Goal: Information Seeking & Learning: Check status

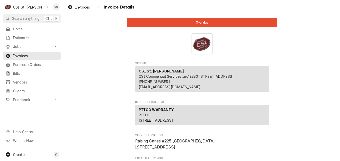
scroll to position [351, 0]
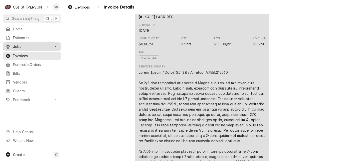
click at [23, 46] on span "Jobs" at bounding box center [32, 46] width 38 height 5
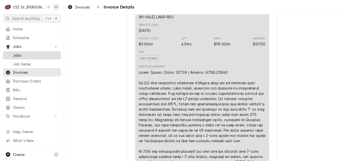
click at [21, 53] on span "Jobs" at bounding box center [35, 55] width 45 height 5
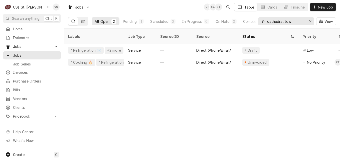
drag, startPoint x: 295, startPoint y: 22, endPoint x: 203, endPoint y: 25, distance: 92.3
click at [203, 25] on div "All Open 2 Pending 1 Scheduled 0 In Progress 0 On Hold 0 Completed 1 cathedral …" at bounding box center [202, 21] width 268 height 14
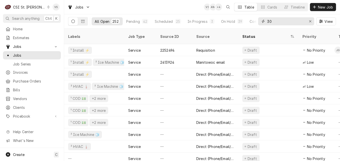
type input "3"
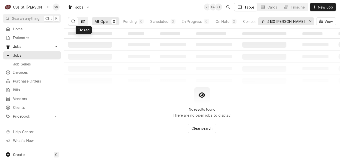
type input "4130 rusty"
click at [83, 23] on icon "Dynamic Content Wrapper" at bounding box center [83, 21] width 4 height 3
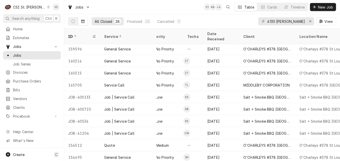
scroll to position [134, 0]
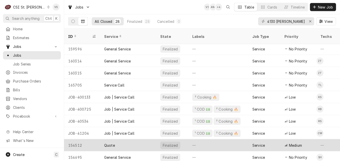
click at [130, 140] on div "Quote" at bounding box center [128, 145] width 56 height 12
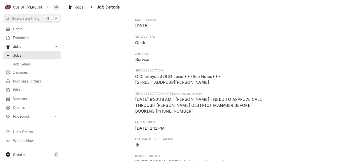
scroll to position [75, 0]
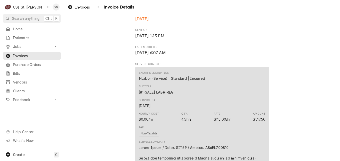
scroll to position [351, 0]
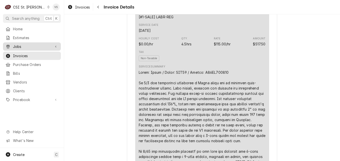
click at [23, 44] on span "Jobs" at bounding box center [32, 46] width 38 height 5
click at [20, 46] on span "Jobs" at bounding box center [32, 46] width 38 height 5
click at [34, 54] on span "Invoices" at bounding box center [35, 55] width 45 height 5
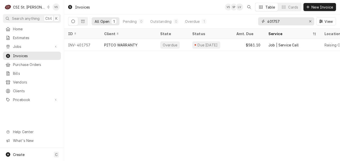
drag, startPoint x: 284, startPoint y: 21, endPoint x: 256, endPoint y: 17, distance: 28.9
click at [256, 17] on div "All Open 1 Pending 0 Outstanding 0 Overdue 1 401757 View" at bounding box center [202, 21] width 268 height 14
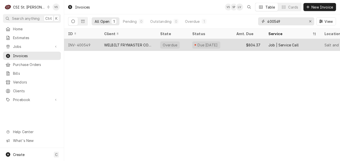
type input "400549"
click at [133, 45] on div "WELBILT FRYMASTER CORPORATION" at bounding box center [128, 44] width 48 height 5
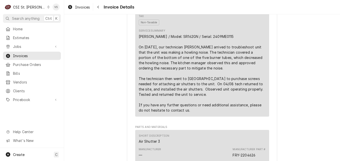
scroll to position [351, 0]
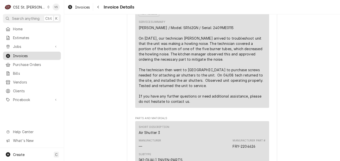
click at [20, 54] on span "Invoices" at bounding box center [35, 55] width 45 height 5
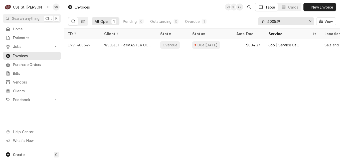
drag, startPoint x: 281, startPoint y: 24, endPoint x: 258, endPoint y: 23, distance: 23.1
click at [256, 22] on div "All Open 1 Pending 0 Outstanding 0 Overdue 1 400549 View" at bounding box center [202, 21] width 268 height 14
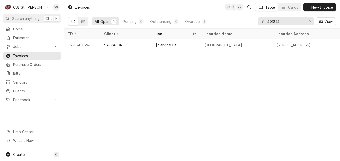
scroll to position [0, 130]
drag, startPoint x: 283, startPoint y: 22, endPoint x: 254, endPoint y: 22, distance: 29.3
click at [254, 22] on div "All Open 1 Pending 0 Outstanding 0 Overdue 1 401894 View" at bounding box center [202, 21] width 268 height 14
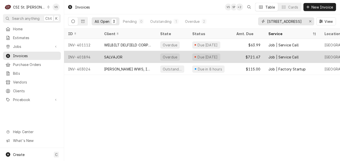
type input "700 broadway"
drag, startPoint x: 149, startPoint y: 58, endPoint x: 146, endPoint y: 60, distance: 3.5
click at [146, 60] on div "SALVAJOR" at bounding box center [128, 57] width 56 height 12
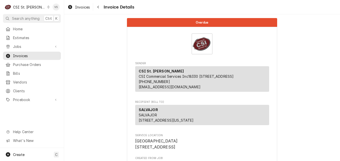
click at [45, 55] on span "Invoices" at bounding box center [35, 55] width 45 height 5
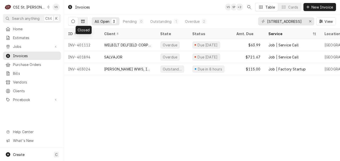
click at [87, 23] on button "Dynamic Content Wrapper" at bounding box center [83, 21] width 10 height 8
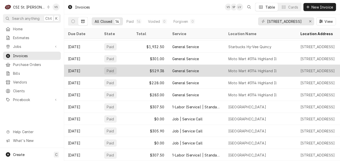
scroll to position [49, 0]
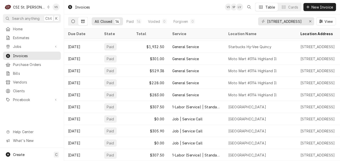
click at [73, 23] on icon "Dynamic Content Wrapper" at bounding box center [73, 22] width 4 height 4
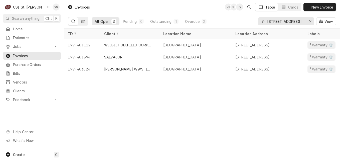
scroll to position [0, 151]
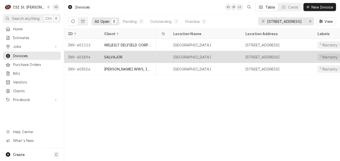
drag, startPoint x: 175, startPoint y: 56, endPoint x: 228, endPoint y: 57, distance: 53.4
click at [228, 57] on div "[GEOGRAPHIC_DATA]" at bounding box center [205, 57] width 72 height 12
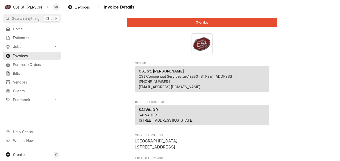
click at [229, 54] on div "Overdue Sender CSI St. Louis CSI Commercial Services Inc18330 Edison Ave Cheste…" at bounding box center [202, 87] width 276 height 147
drag, startPoint x: 196, startPoint y: 151, endPoint x: 135, endPoint y: 152, distance: 60.2
click at [135, 150] on span "VENICE ELEMENTARY SCHOOL 700 Broadway Venice, IL 62090" at bounding box center [202, 144] width 134 height 12
drag, startPoint x: 135, startPoint y: 152, endPoint x: 192, endPoint y: 142, distance: 57.3
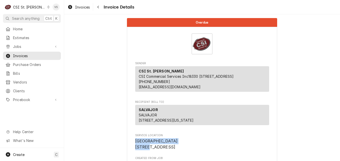
drag, startPoint x: 134, startPoint y: 151, endPoint x: 194, endPoint y: 150, distance: 60.4
click at [178, 149] on span "VENICE ELEMENTARY SCHOOL 700 Broadway Venice, IL 62090" at bounding box center [156, 144] width 43 height 11
drag, startPoint x: 194, startPoint y: 150, endPoint x: 181, endPoint y: 151, distance: 12.9
copy span "[GEOGRAPHIC_DATA]"
click at [29, 54] on span "Invoices" at bounding box center [35, 55] width 45 height 5
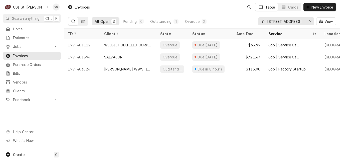
click at [295, 21] on input "[STREET_ADDRESS]" at bounding box center [287, 21] width 38 height 8
click at [84, 22] on icon "Dynamic Content Wrapper" at bounding box center [83, 22] width 4 height 4
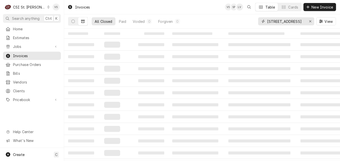
drag, startPoint x: 293, startPoint y: 22, endPoint x: 266, endPoint y: 23, distance: 27.1
click at [266, 23] on div "700 broadway" at bounding box center [286, 21] width 56 height 8
paste input "[GEOGRAPHIC_DATA]"
type input "[GEOGRAPHIC_DATA]"
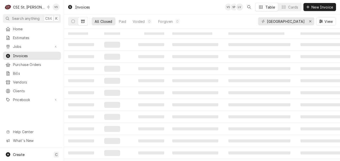
scroll to position [0, 0]
drag, startPoint x: 305, startPoint y: 21, endPoint x: 268, endPoint y: 24, distance: 37.4
click at [268, 24] on div "VENICE ELEMENTARY SCHOOL" at bounding box center [286, 21] width 56 height 8
click at [217, 21] on div "All Closed 7 Paid 7 Voided 0 Forgiven 0 VENICE ELEMENTARY SCHOOL View" at bounding box center [202, 21] width 268 height 14
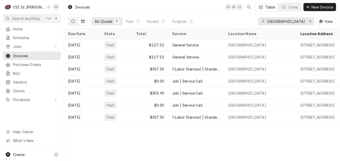
click at [69, 21] on button "Dynamic Content Wrapper" at bounding box center [73, 21] width 10 height 8
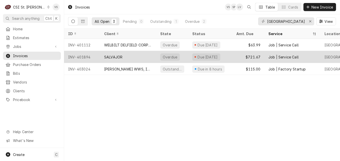
click at [135, 55] on div "SALVAJOR" at bounding box center [128, 57] width 56 height 12
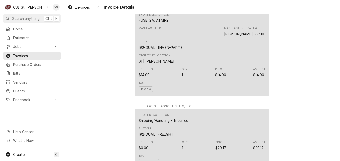
scroll to position [75, 0]
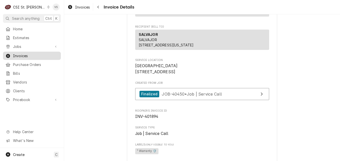
click at [31, 56] on span "Invoices" at bounding box center [35, 55] width 45 height 5
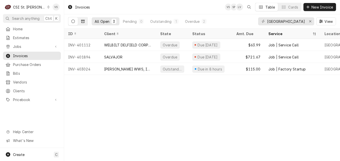
click at [84, 23] on icon "Dynamic Content Wrapper" at bounding box center [83, 21] width 4 height 3
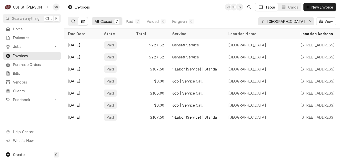
click at [72, 21] on icon "Dynamic Content Wrapper" at bounding box center [73, 22] width 4 height 4
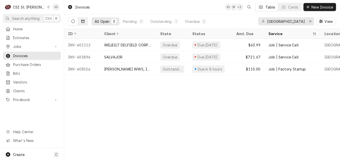
click at [84, 23] on icon "Dynamic Content Wrapper" at bounding box center [83, 21] width 4 height 3
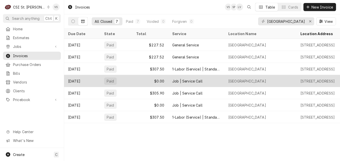
click at [190, 80] on div "Job | Service Call" at bounding box center [187, 80] width 30 height 5
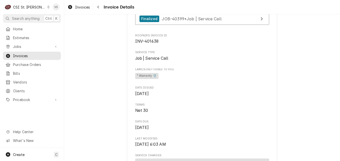
scroll to position [301, 0]
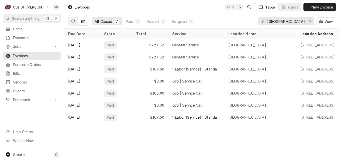
click at [71, 21] on button "Dynamic Content Wrapper" at bounding box center [73, 21] width 10 height 8
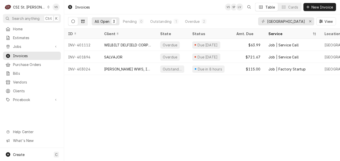
click at [85, 22] on button "Dynamic Content Wrapper" at bounding box center [83, 21] width 10 height 8
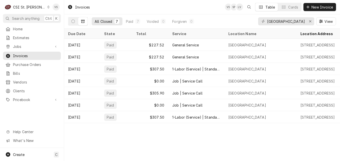
drag, startPoint x: 267, startPoint y: 21, endPoint x: 305, endPoint y: 25, distance: 38.3
click at [305, 25] on div "VENICE ELEMENTARY SCHOOL" at bounding box center [286, 21] width 56 height 8
click at [269, 22] on input "VENICE ELEMENTARY SCHOOL" at bounding box center [287, 21] width 38 height 8
click at [269, 21] on input "VENICE ELEMENTARY SCHOOL" at bounding box center [287, 21] width 38 height 8
drag, startPoint x: 267, startPoint y: 21, endPoint x: 309, endPoint y: 26, distance: 42.4
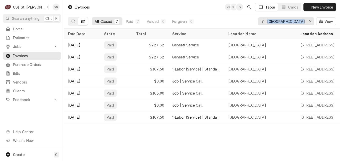
click at [309, 26] on div "VENICE ELEMENTARY SCHOOL View" at bounding box center [297, 21] width 78 height 14
drag, startPoint x: 309, startPoint y: 26, endPoint x: 299, endPoint y: 23, distance: 10.1
click at [299, 23] on input "VENICE ELEMENTARY SCHOOL" at bounding box center [287, 21] width 38 height 8
drag, startPoint x: 306, startPoint y: 21, endPoint x: 239, endPoint y: 21, distance: 66.9
click at [239, 21] on div "All Closed 7 Paid 7 Voided 0 Forgiven 0 VENICE ELEMENTARY SCHOOL View" at bounding box center [202, 21] width 268 height 14
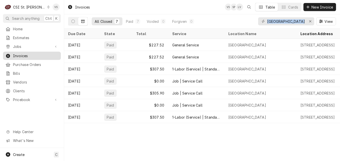
click at [40, 56] on span "Invoices" at bounding box center [35, 55] width 45 height 5
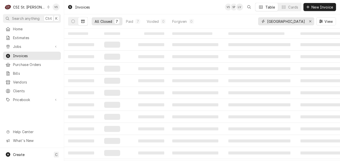
click at [275, 22] on input "VENICE ELEMENTARY SCHOOL" at bounding box center [287, 21] width 38 height 8
click at [309, 26] on div "VENICE ELEMENTARY SCHOOL View" at bounding box center [297, 21] width 78 height 14
type input "2"
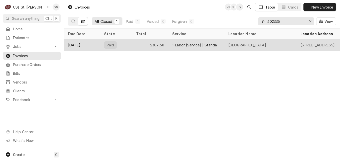
type input "402335"
click at [135, 43] on div "$307.50" at bounding box center [150, 45] width 36 height 12
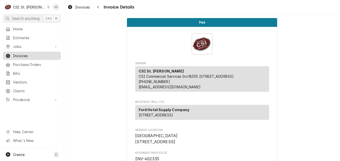
click at [29, 53] on span "Invoices" at bounding box center [35, 55] width 45 height 5
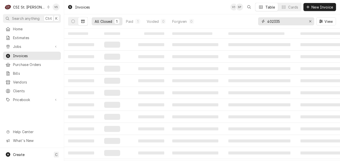
click at [283, 21] on input "402335" at bounding box center [287, 21] width 38 height 8
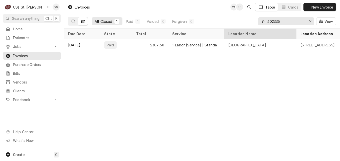
drag, startPoint x: 282, startPoint y: 22, endPoint x: 266, endPoint y: 29, distance: 18.2
click at [260, 22] on div "402335" at bounding box center [286, 21] width 56 height 8
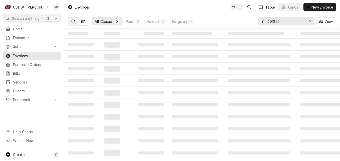
type input "401894"
click at [74, 22] on icon "Dynamic Content Wrapper" at bounding box center [73, 22] width 4 height 4
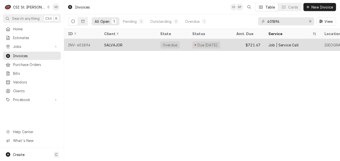
click at [127, 43] on div "SALVAJOR" at bounding box center [128, 45] width 56 height 12
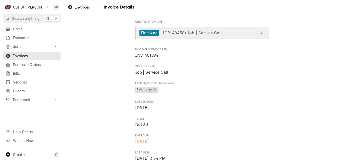
scroll to position [100, 0]
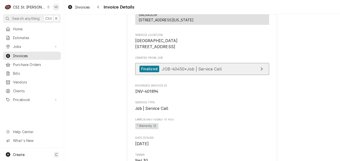
click at [204, 71] on span "JOB-40450 • Job | Service Call" at bounding box center [192, 68] width 60 height 5
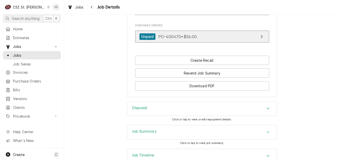
scroll to position [486, 0]
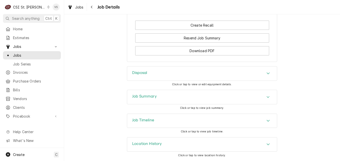
click at [186, 98] on div "Job Summary" at bounding box center [202, 97] width 150 height 14
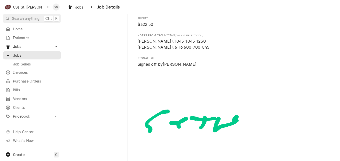
scroll to position [1388, 0]
